Goal: Transaction & Acquisition: Purchase product/service

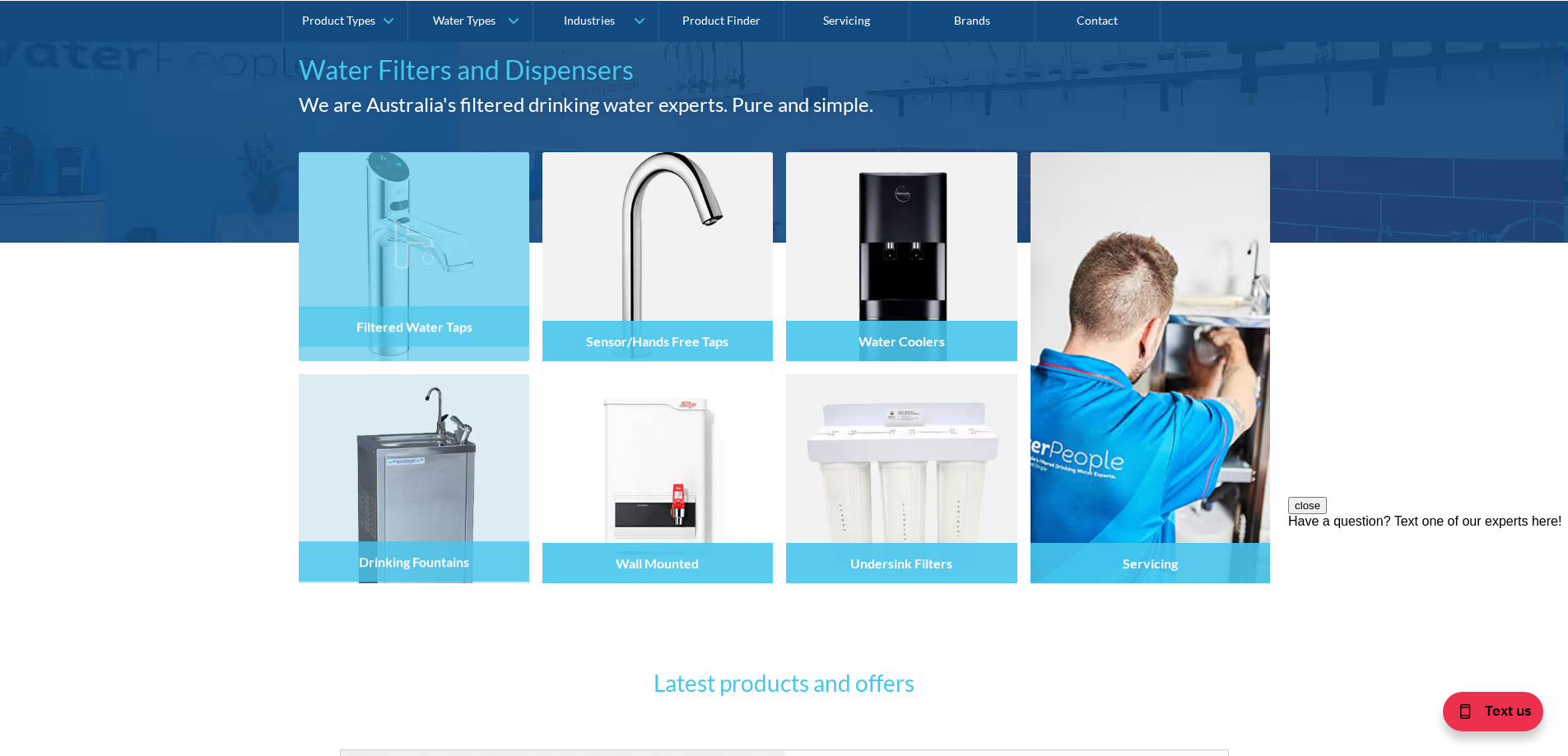
click at [355, 343] on div "Filtered Water Taps" at bounding box center [414, 291] width 230 height 139
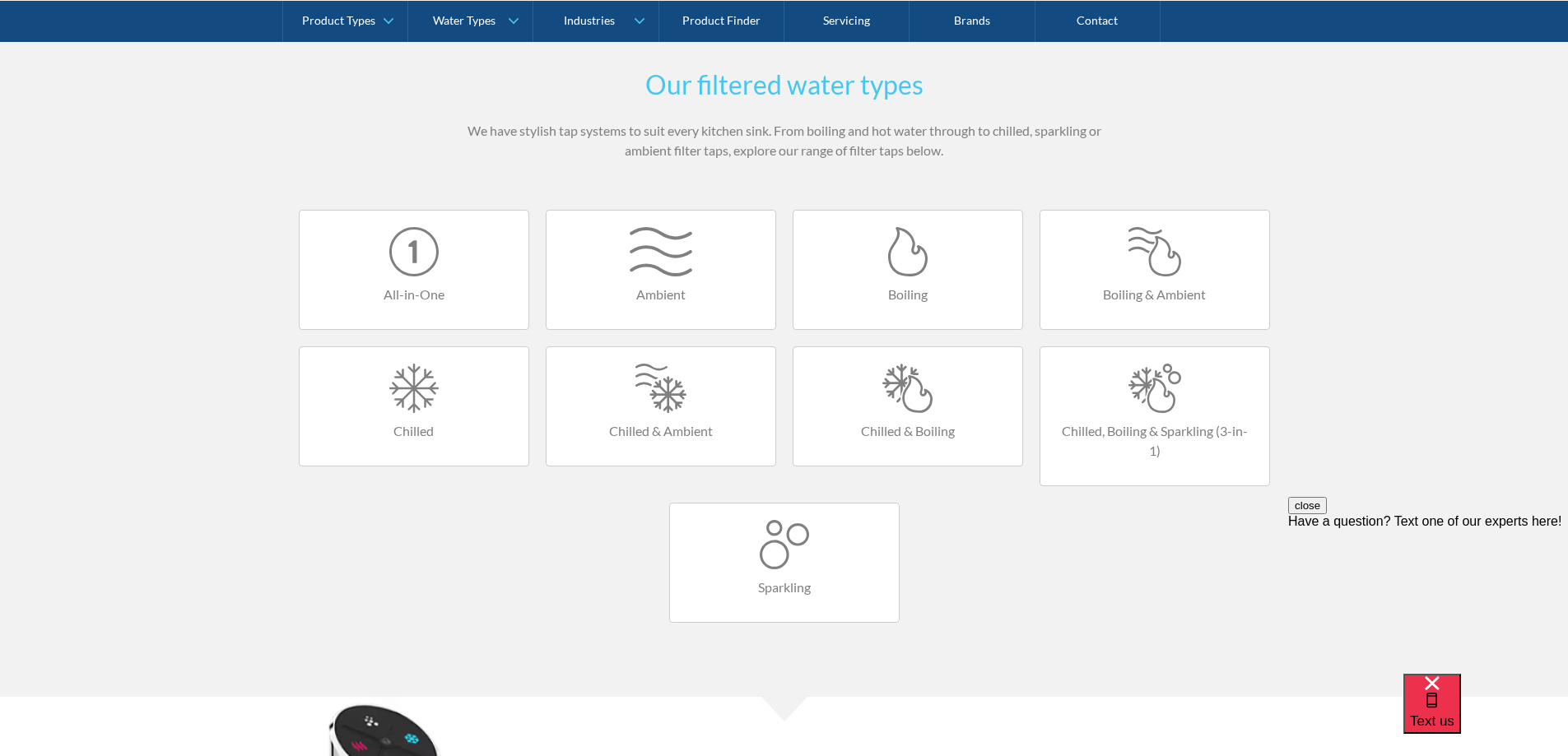
scroll to position [987, 0]
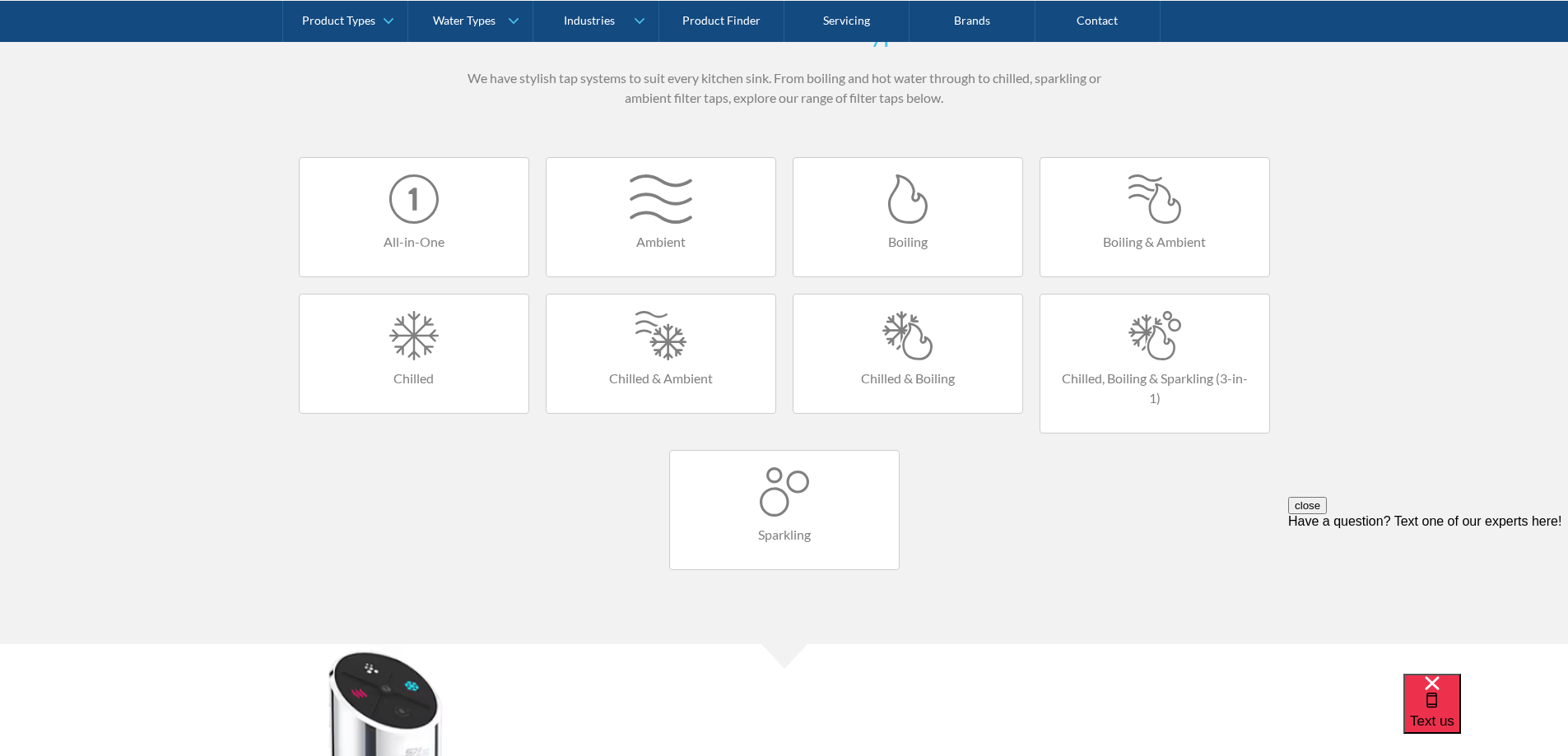
click at [928, 363] on link "Chilled & Boiling" at bounding box center [907, 354] width 230 height 120
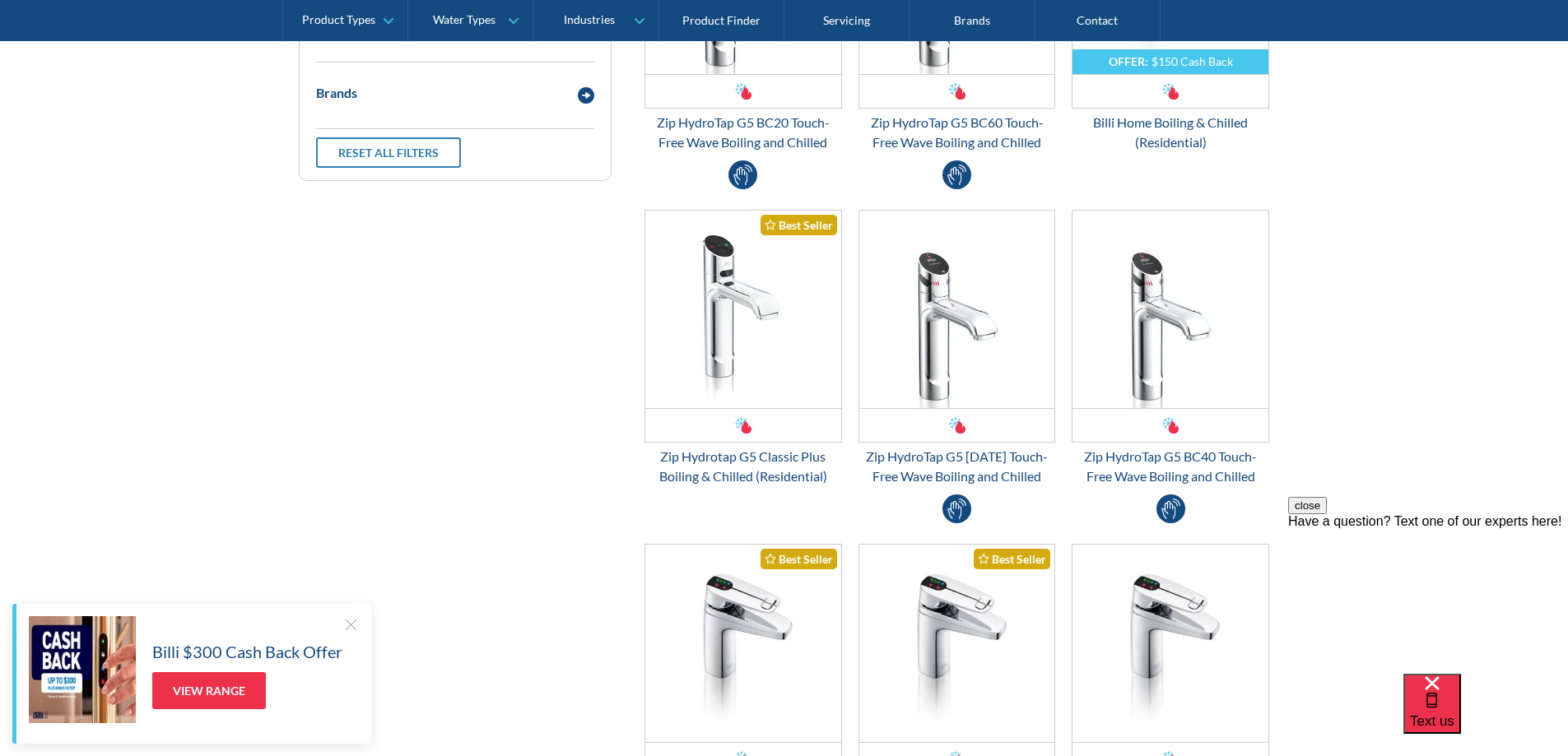
scroll to position [658, 0]
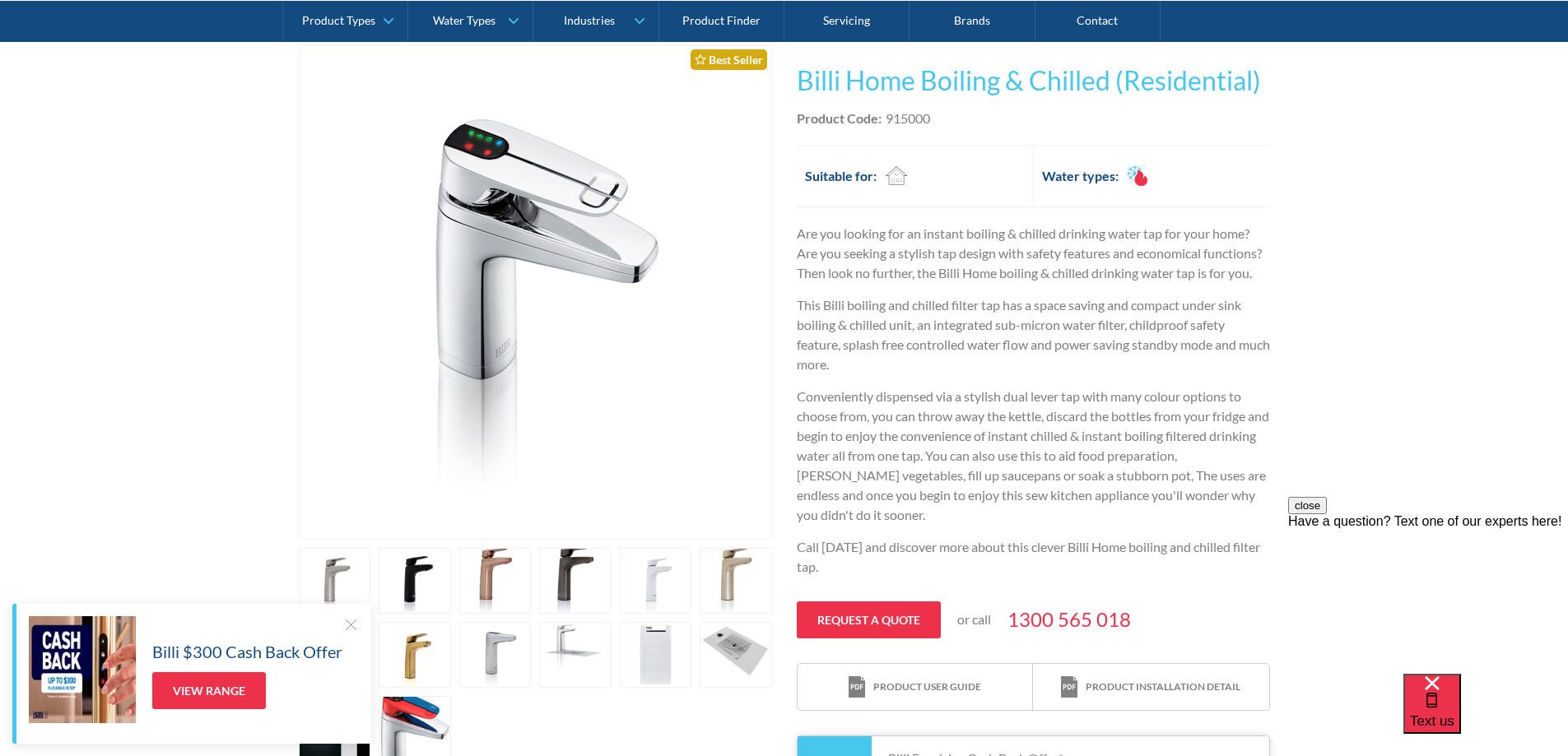
scroll to position [658, 0]
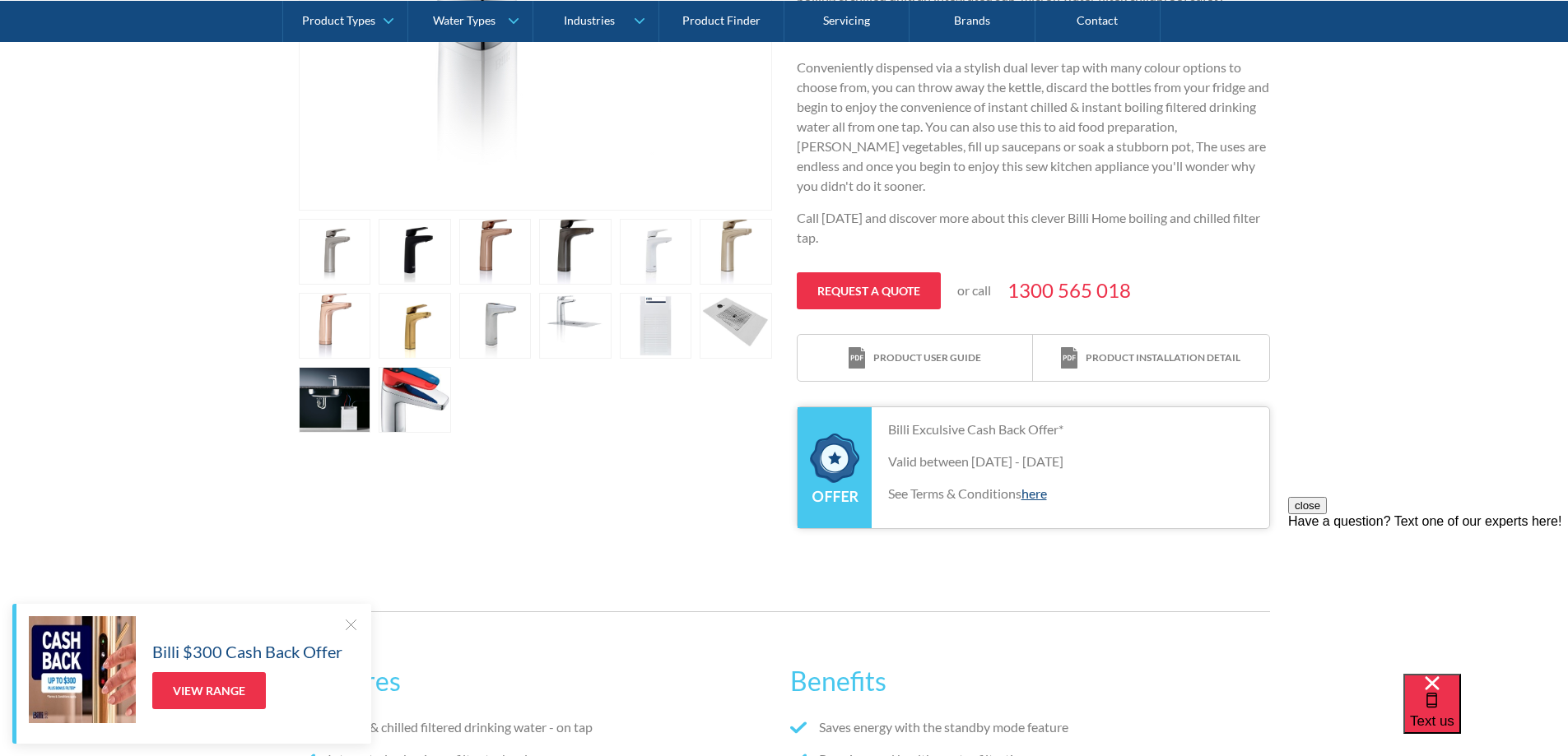
click at [390, 386] on link "open lightbox" at bounding box center [415, 400] width 72 height 66
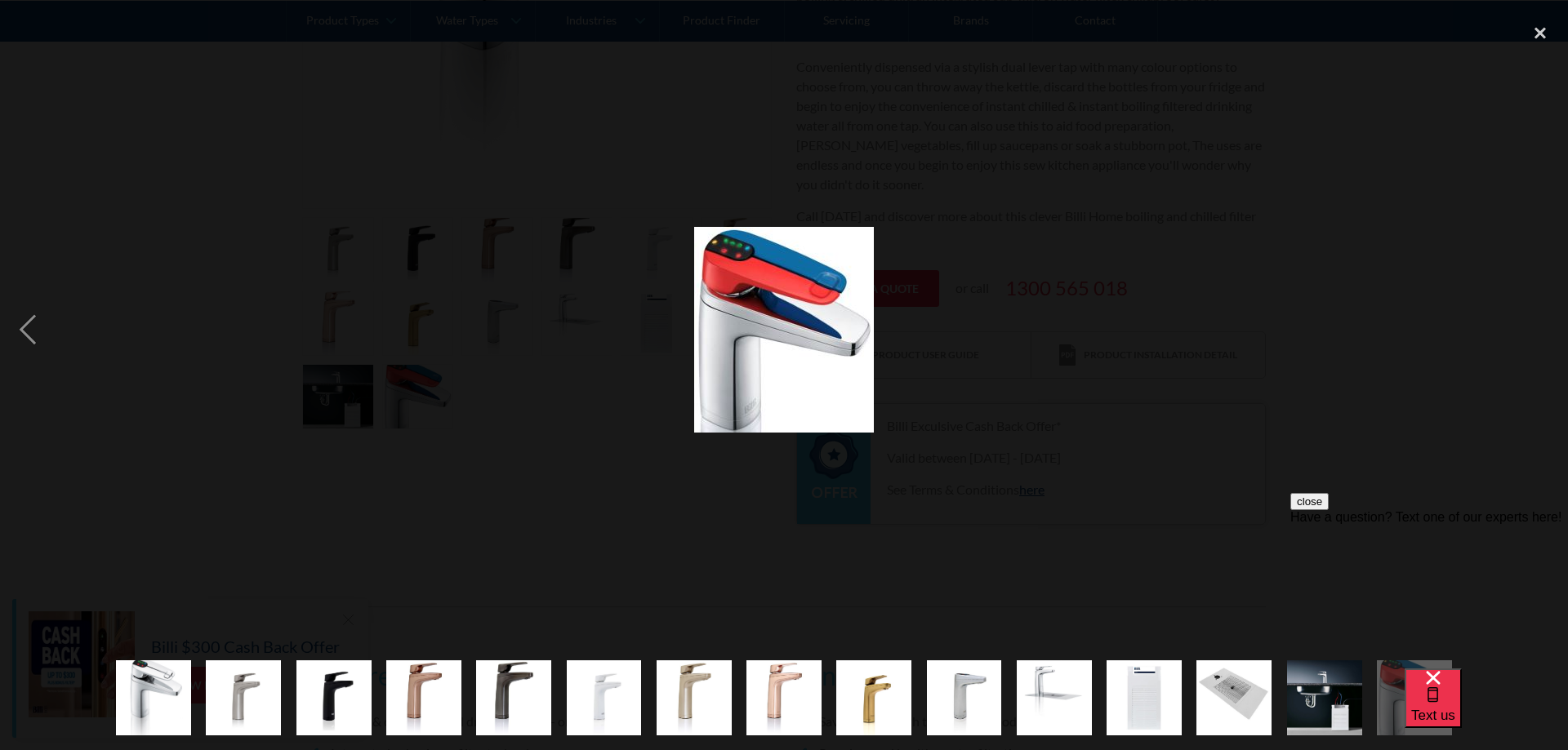
click at [447, 492] on div at bounding box center [784, 330] width 1568 height 631
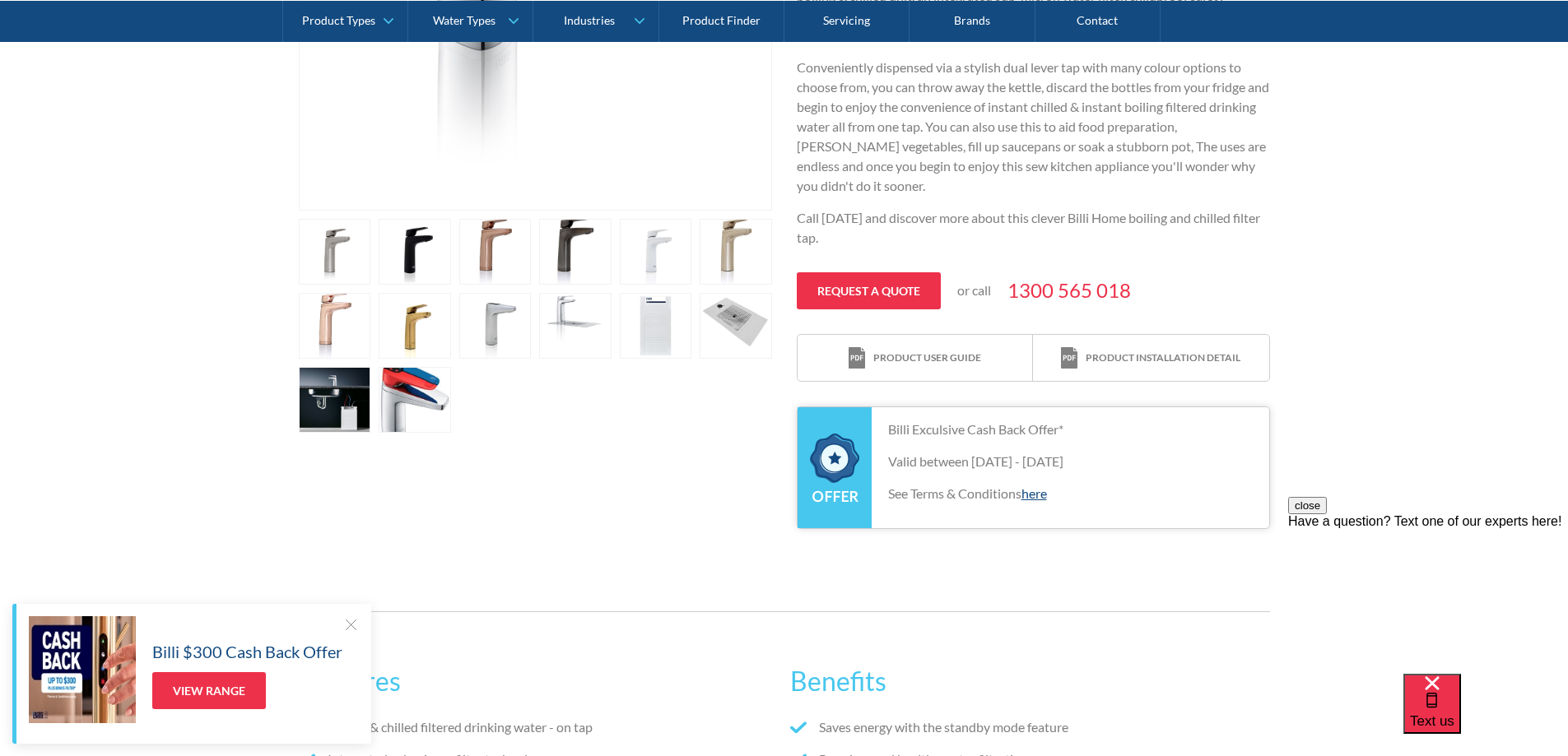
click at [301, 396] on link "open lightbox" at bounding box center [335, 400] width 72 height 66
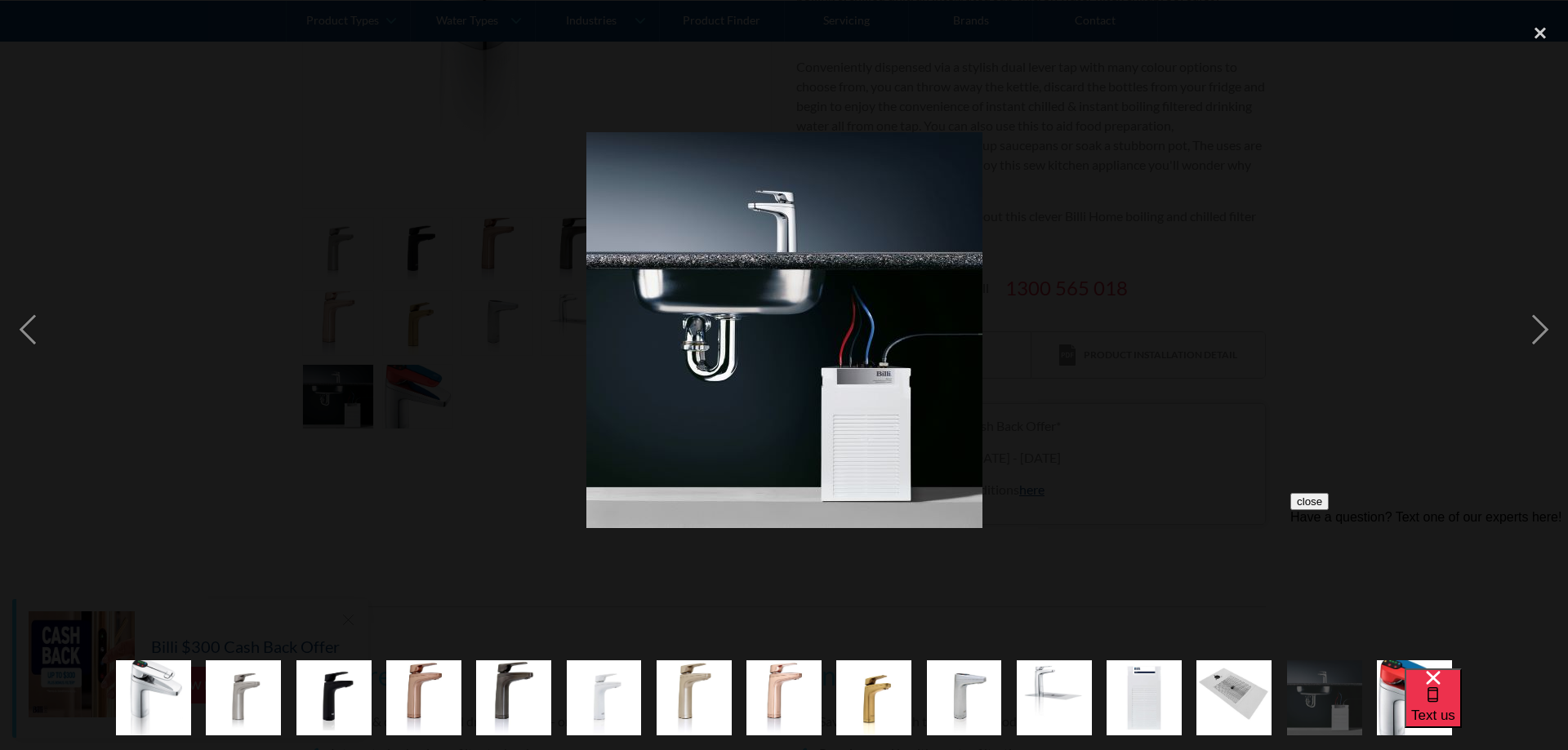
click at [482, 467] on div at bounding box center [784, 330] width 1568 height 631
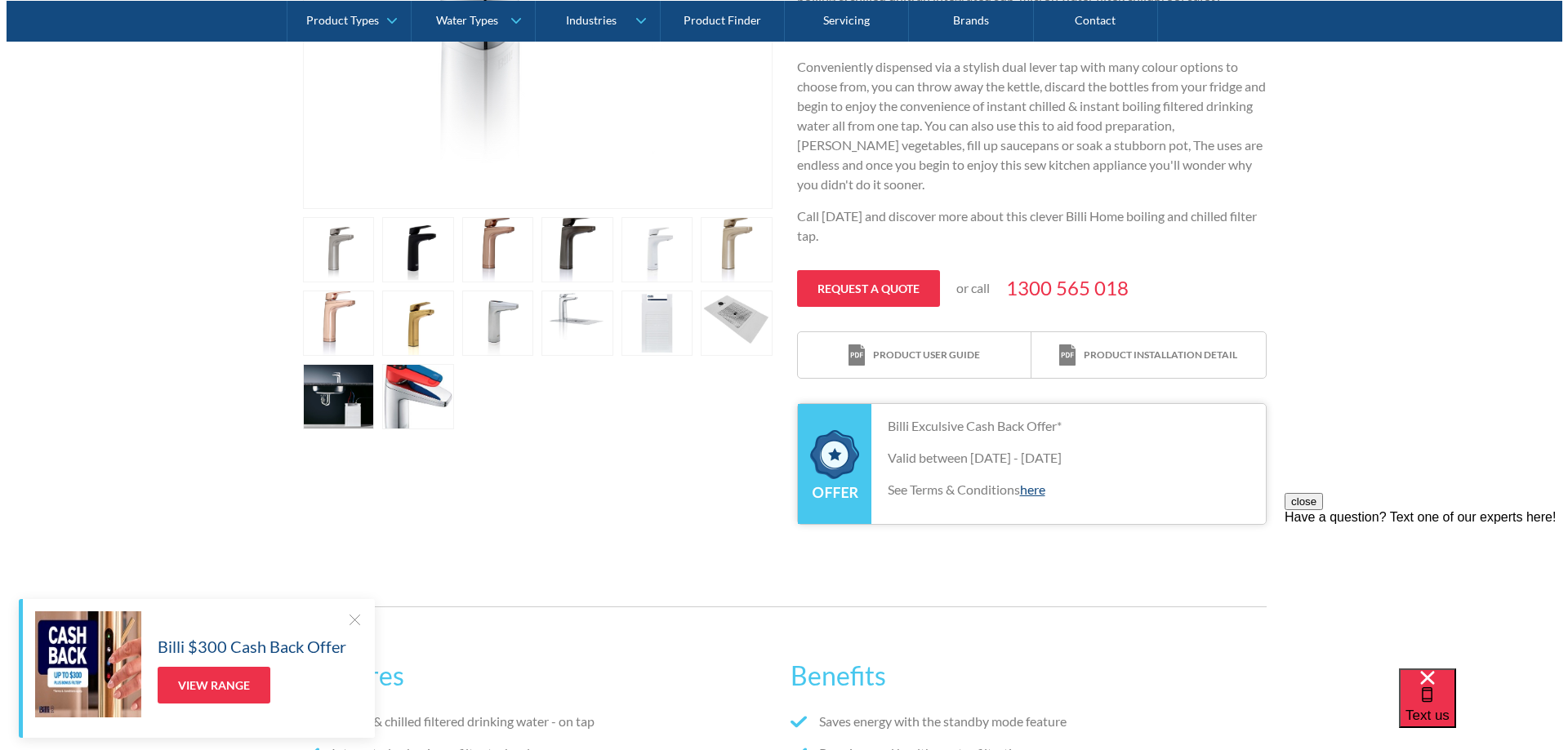
scroll to position [490, 0]
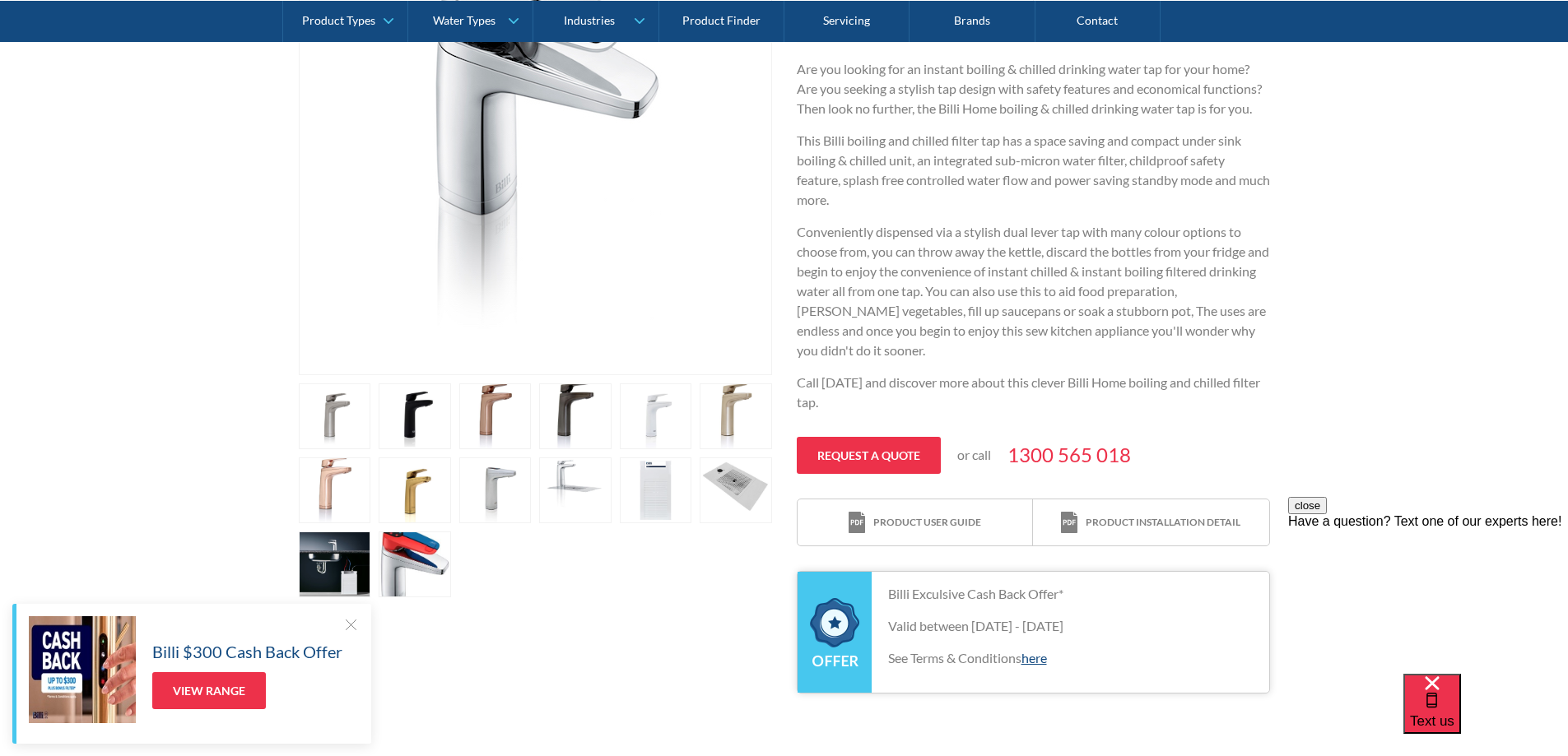
click at [746, 471] on link "open lightbox" at bounding box center [735, 491] width 72 height 66
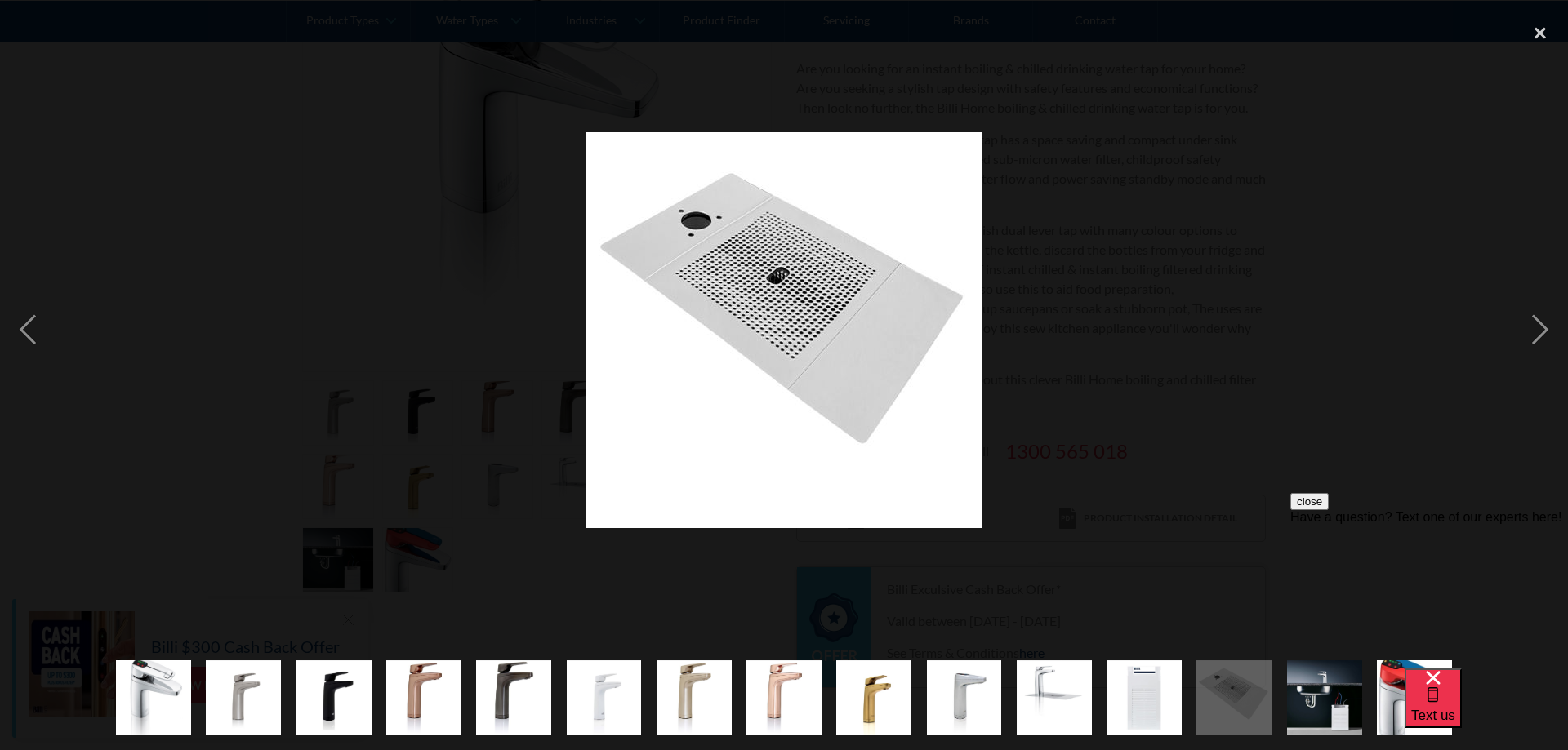
click at [443, 423] on div at bounding box center [784, 330] width 1568 height 631
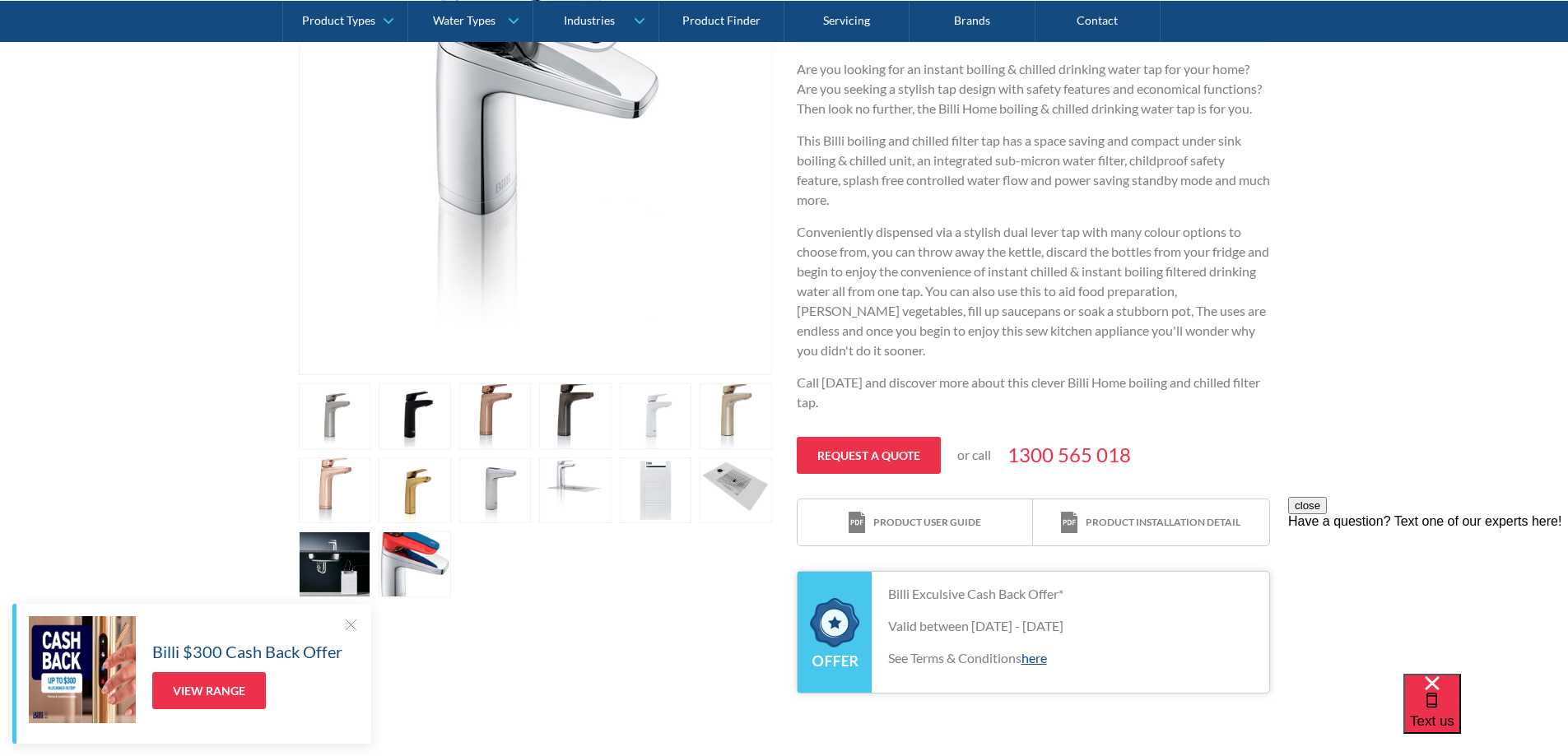
click at [644, 514] on link "open lightbox" at bounding box center [655, 491] width 72 height 66
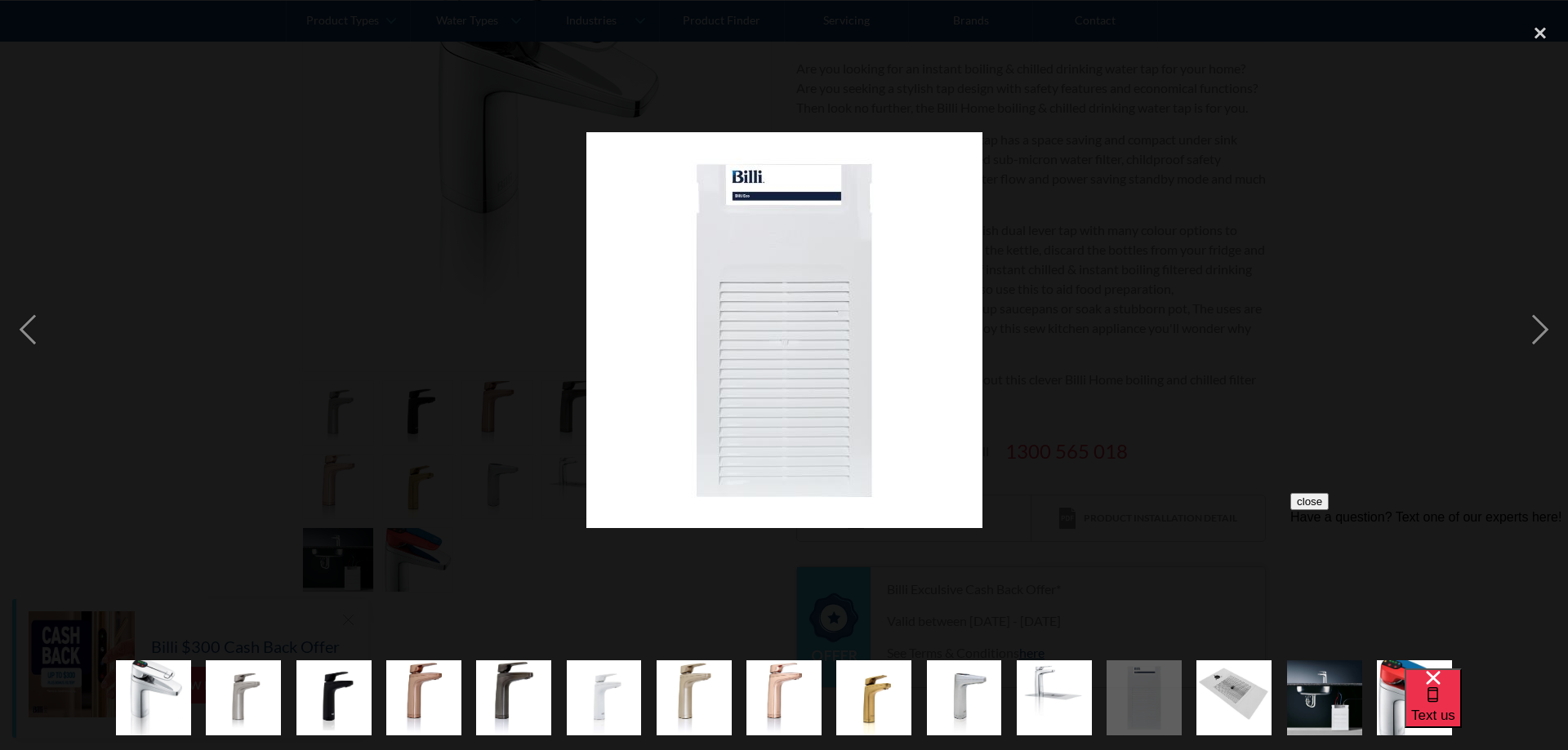
click at [700, 607] on div at bounding box center [784, 330] width 1568 height 631
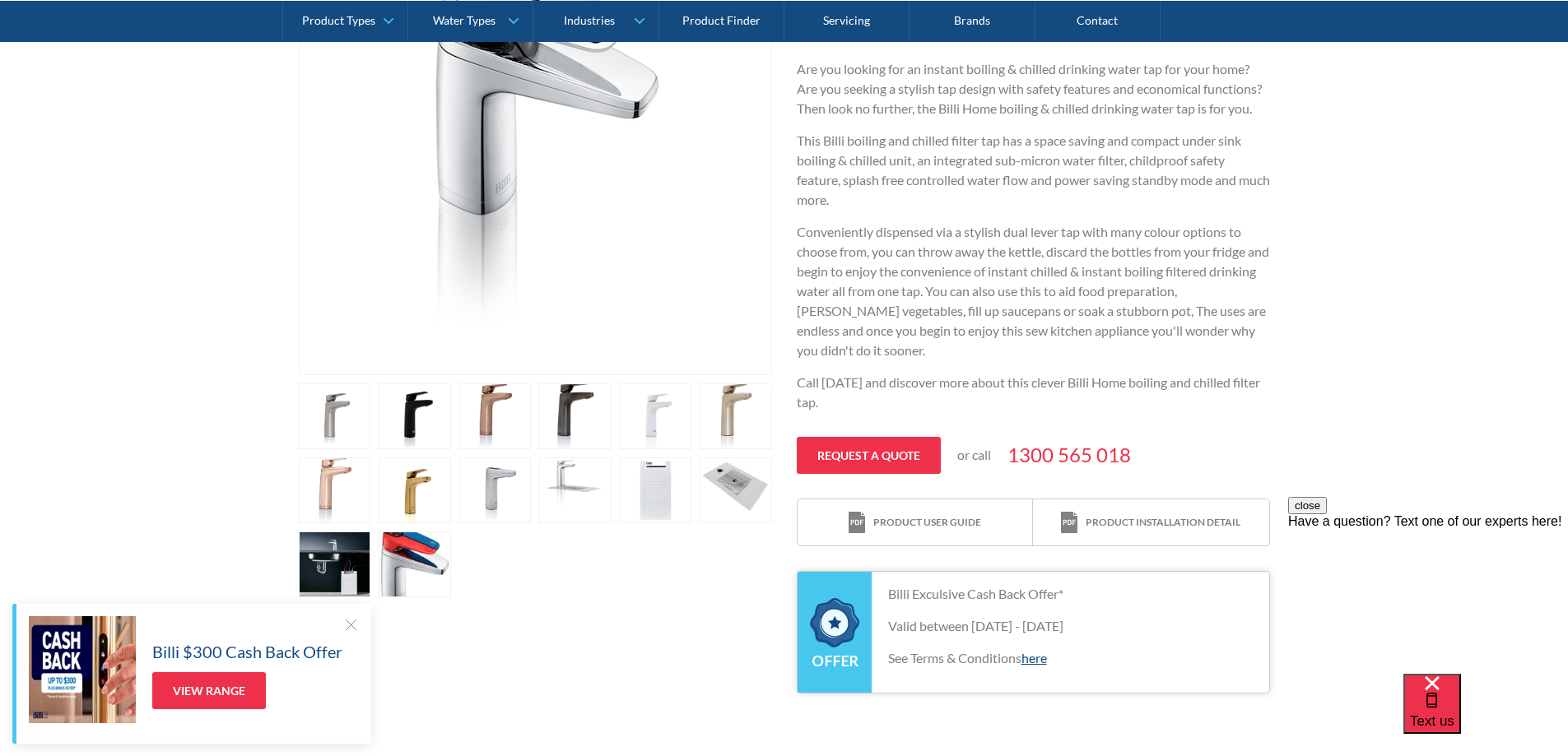
click at [592, 512] on link "open lightbox" at bounding box center [574, 491] width 72 height 66
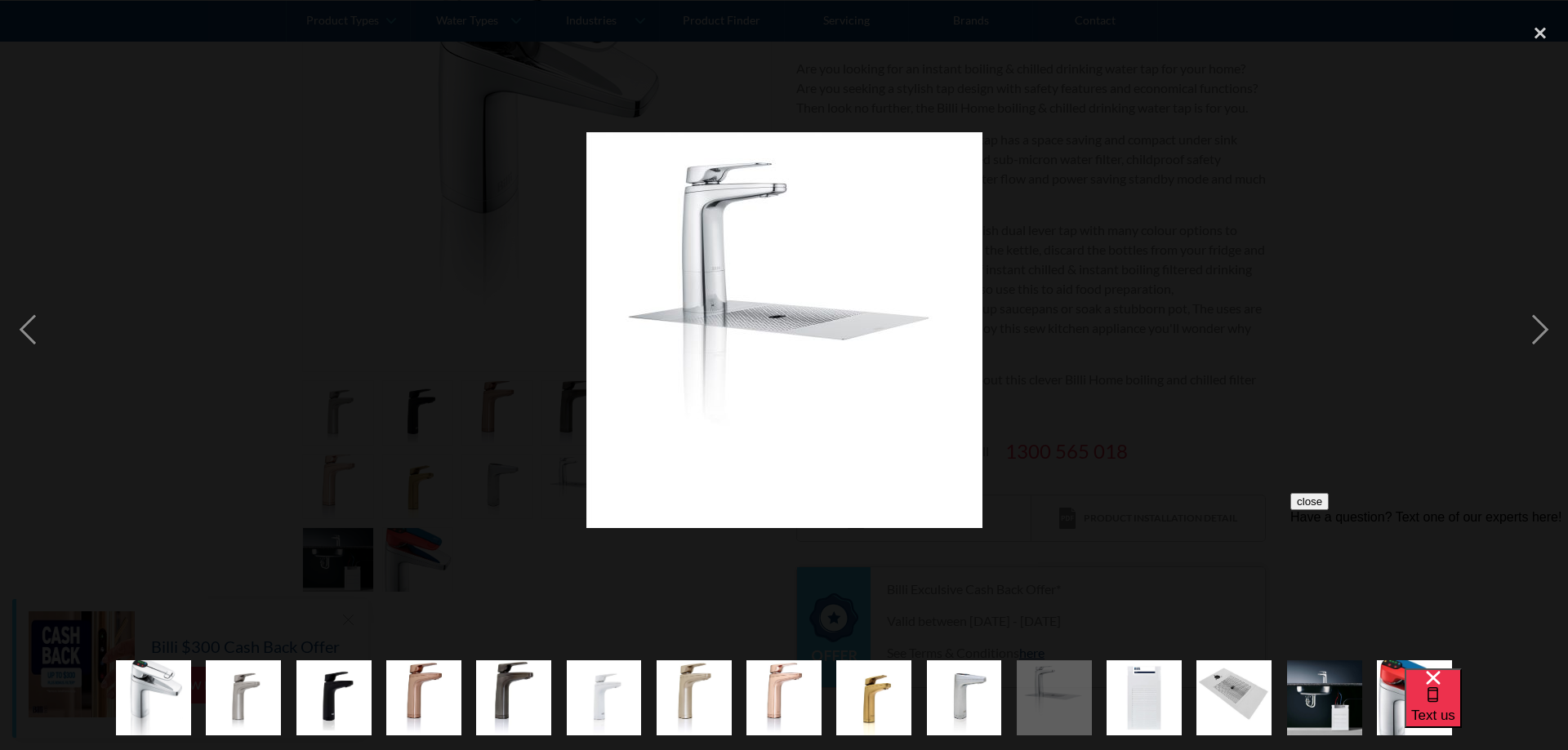
click at [565, 561] on div at bounding box center [784, 330] width 1568 height 631
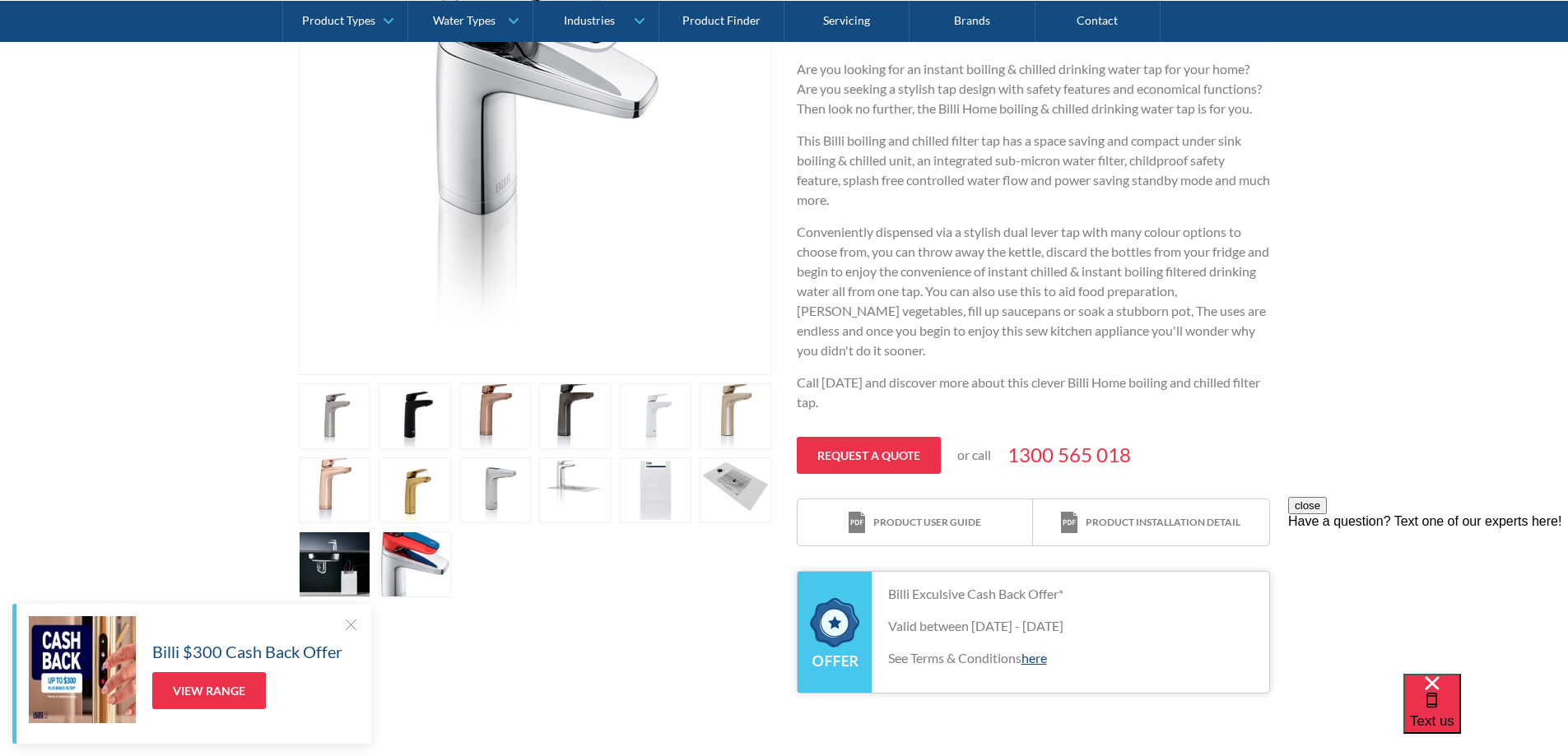
click at [569, 492] on link "open lightbox" at bounding box center [574, 491] width 72 height 66
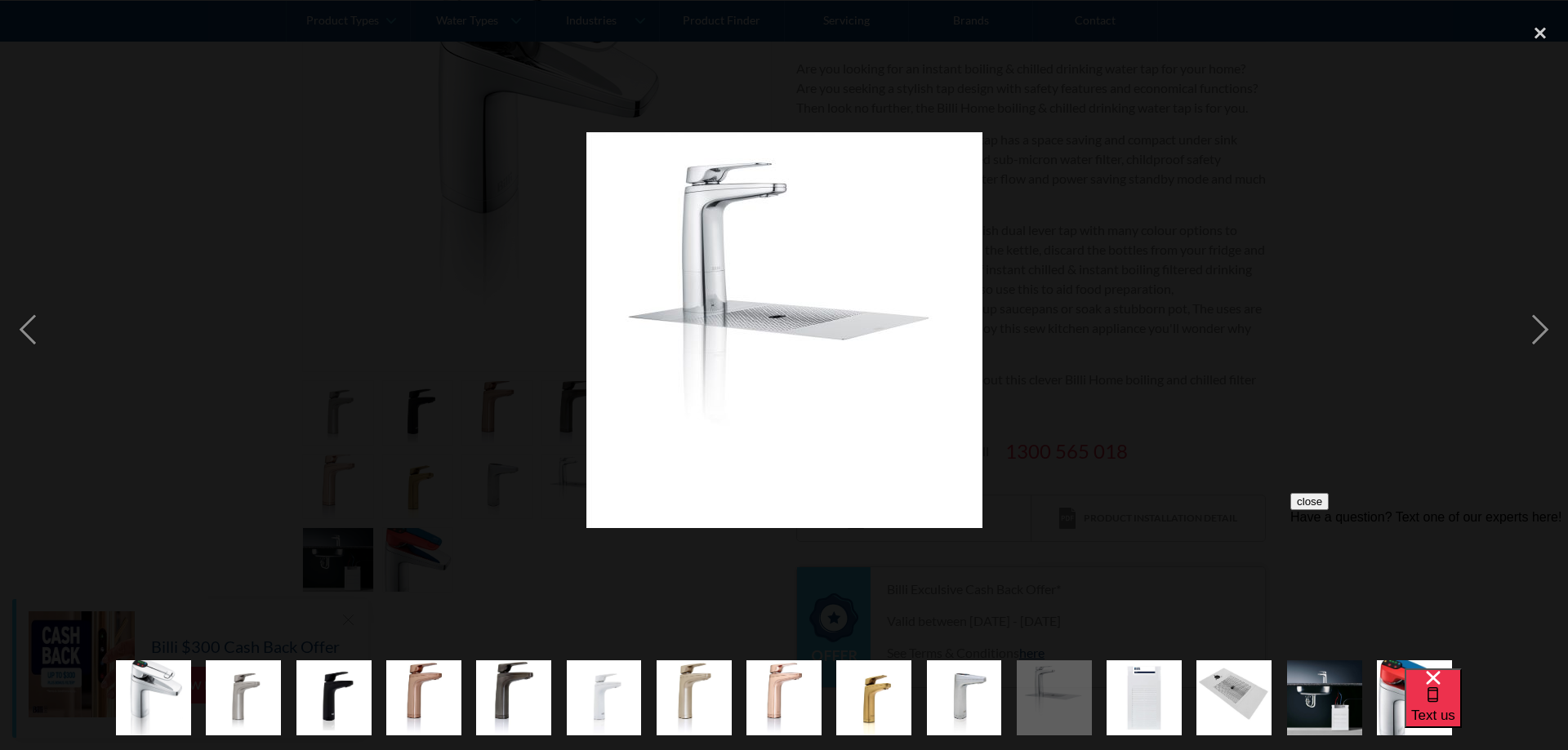
click at [568, 554] on div at bounding box center [784, 330] width 1568 height 631
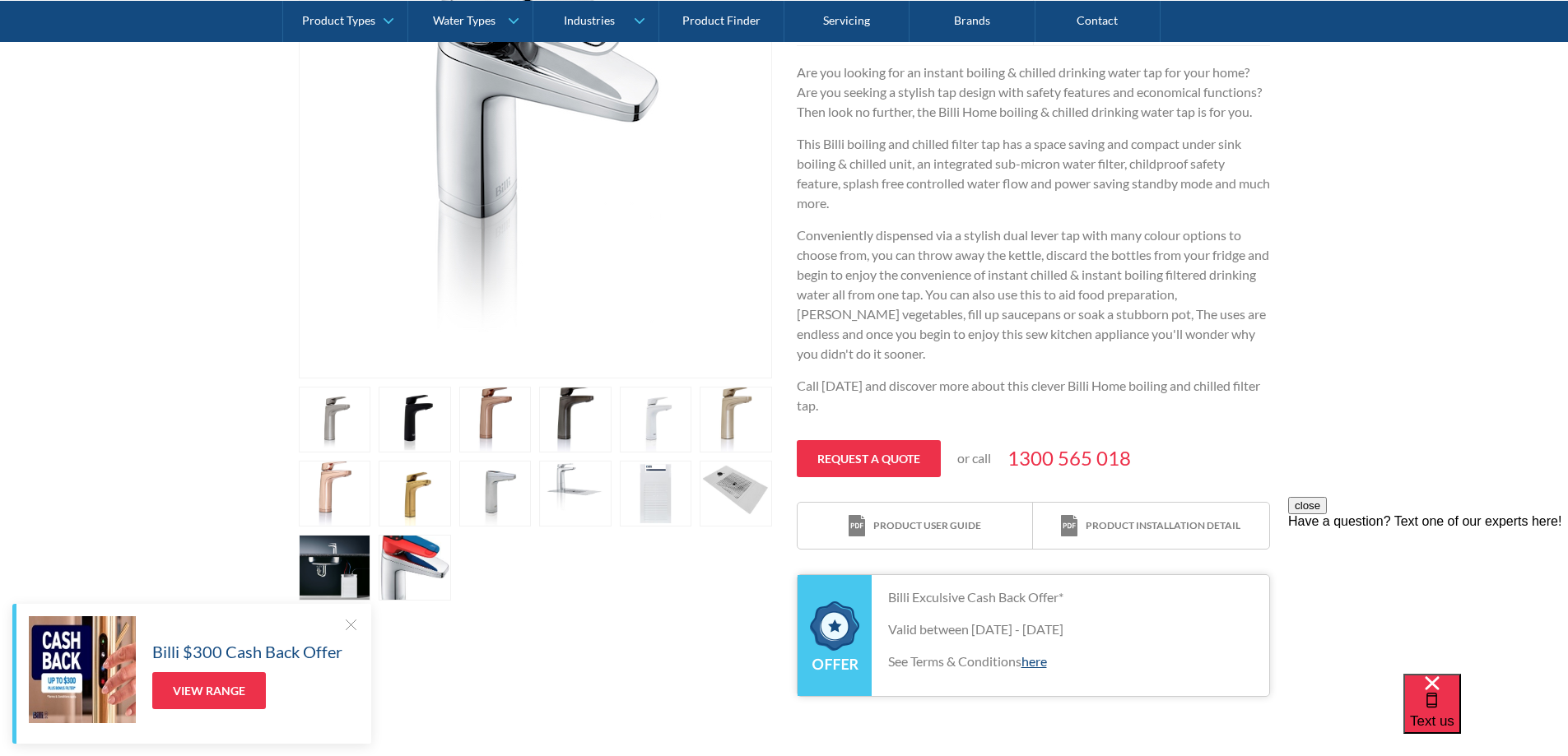
scroll to position [0, 0]
